Goal: Task Accomplishment & Management: Manage account settings

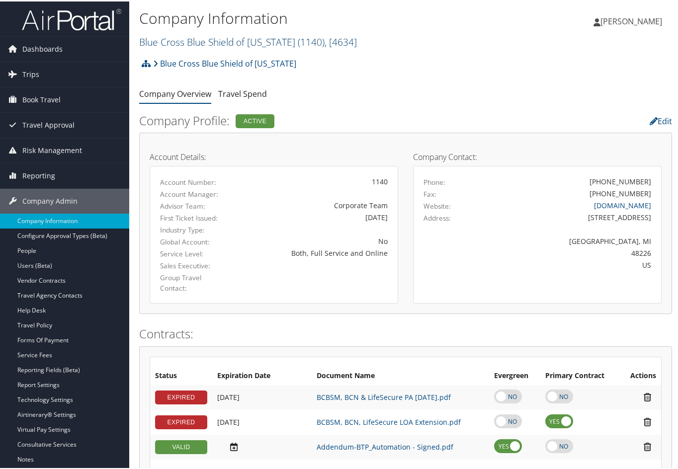
click at [179, 40] on link "Blue Cross Blue Shield of [US_STATE] ( 1140 ) , [ 4634 ]" at bounding box center [248, 40] width 218 height 13
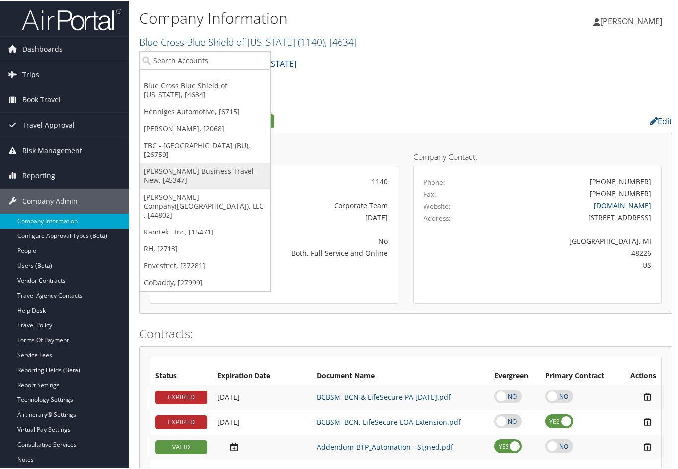
click at [185, 161] on link "[PERSON_NAME] Business Travel - New, [45347]" at bounding box center [205, 174] width 131 height 26
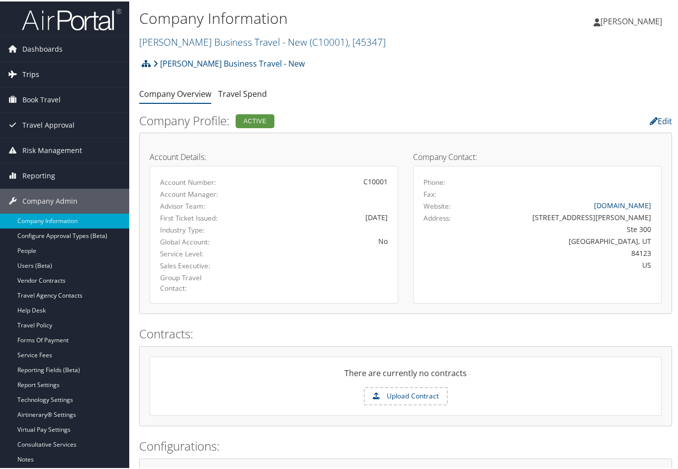
click at [39, 73] on link "Trips" at bounding box center [64, 73] width 129 height 25
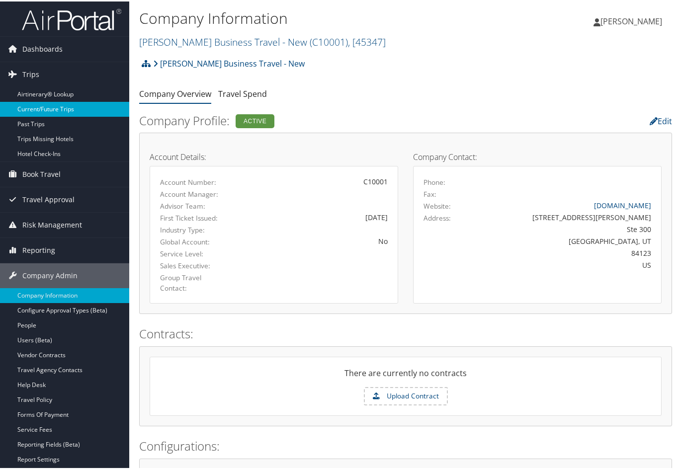
click at [51, 104] on link "Current/Future Trips" at bounding box center [64, 107] width 129 height 15
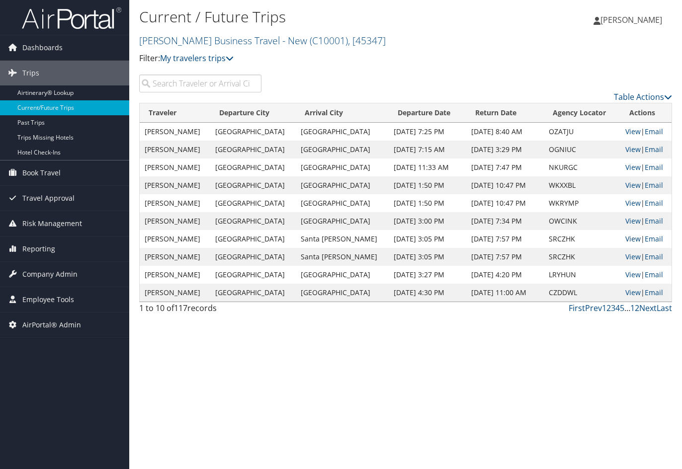
click at [625, 238] on link "View" at bounding box center [632, 238] width 15 height 9
click at [526, 41] on div "Jeanine Eissler Jeanine Eissler My Settings Travel Agency Contacts Log Consulti…" at bounding box center [568, 24] width 227 height 38
click at [534, 40] on div "Jeanine Eissler Jeanine Eissler My Settings Travel Agency Contacts Log Consulti…" at bounding box center [568, 24] width 227 height 38
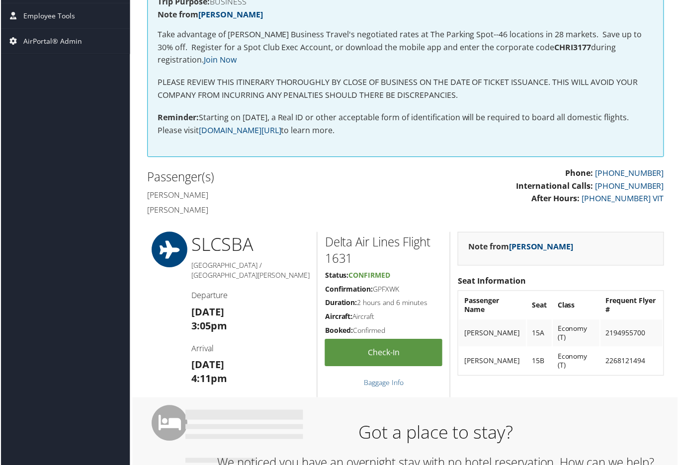
scroll to position [50, 0]
